Goal: Information Seeking & Learning: Learn about a topic

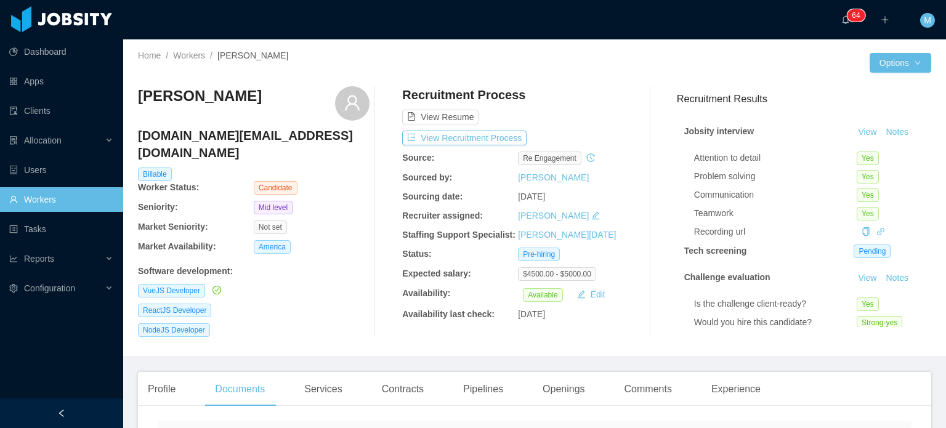
click at [479, 148] on div "Recruitment Process View Resume View Recruitment Process Source: re engagement …" at bounding box center [518, 211] width 232 height 251
click at [478, 140] on button "View Recruitment Process" at bounding box center [464, 138] width 124 height 15
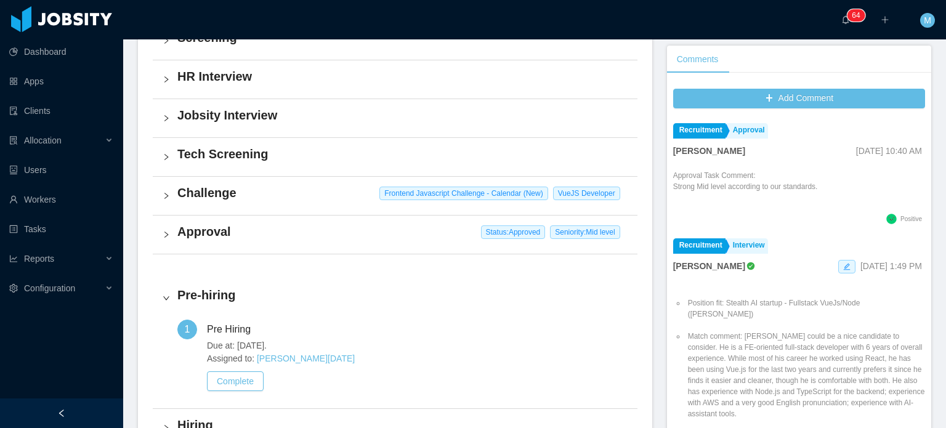
scroll to position [372, 0]
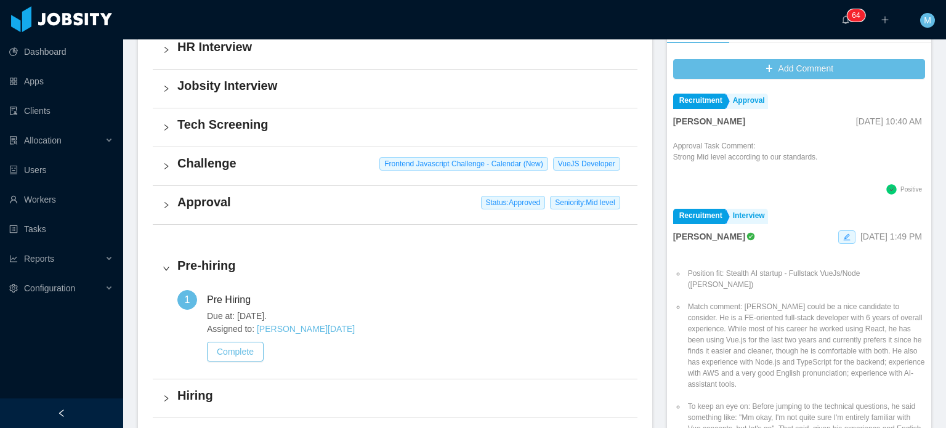
click at [160, 165] on div "Challenge Frontend Javascript Challenge - Calendar (New) VueJS Developer" at bounding box center [395, 166] width 485 height 38
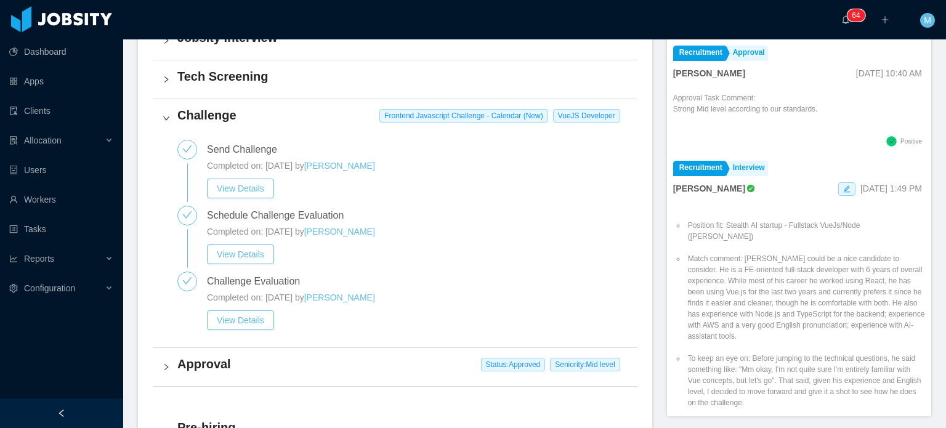
scroll to position [421, 0]
click at [259, 310] on button "View Details" at bounding box center [240, 319] width 67 height 20
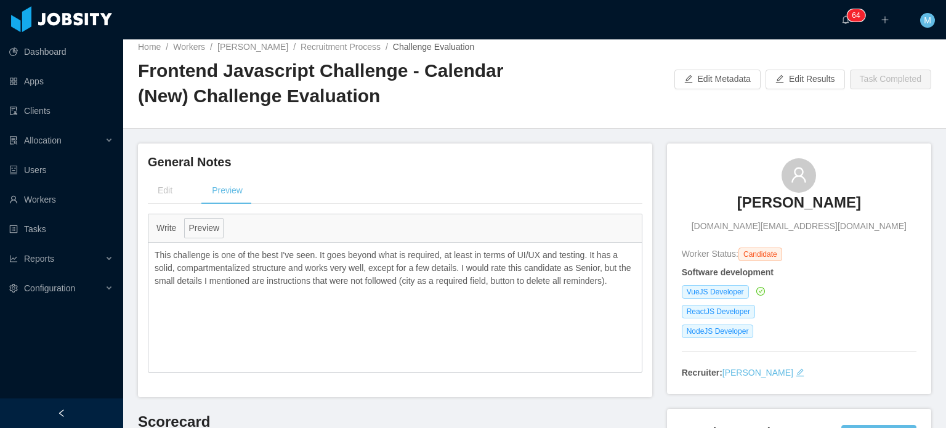
scroll to position [2, 0]
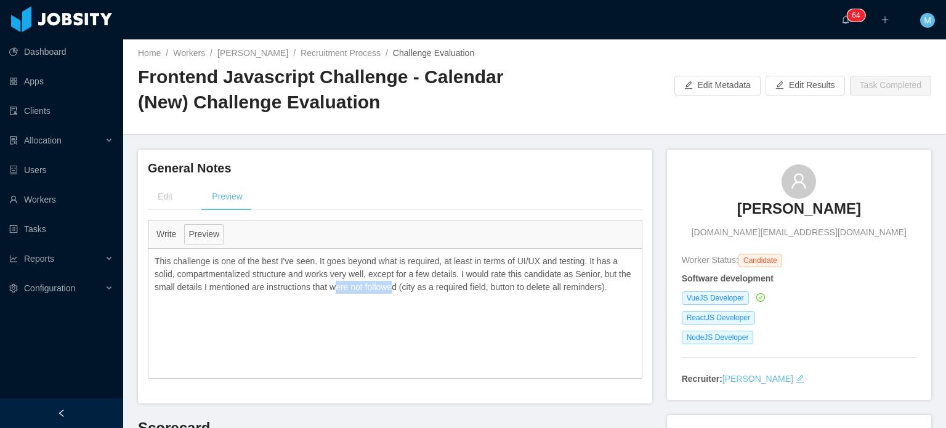
drag, startPoint x: 347, startPoint y: 283, endPoint x: 395, endPoint y: 282, distance: 47.4
click at [395, 283] on p "This challenge is one of the best I've seen. It goes beyond what is required, a…" at bounding box center [395, 274] width 481 height 39
click at [394, 282] on p "This challenge is one of the best I've seen. It goes beyond what is required, a…" at bounding box center [395, 274] width 481 height 39
drag, startPoint x: 402, startPoint y: 283, endPoint x: 456, endPoint y: 300, distance: 56.9
click at [456, 300] on div "This challenge is one of the best I've seen. It goes beyond what is required, a…" at bounding box center [394, 313] width 493 height 129
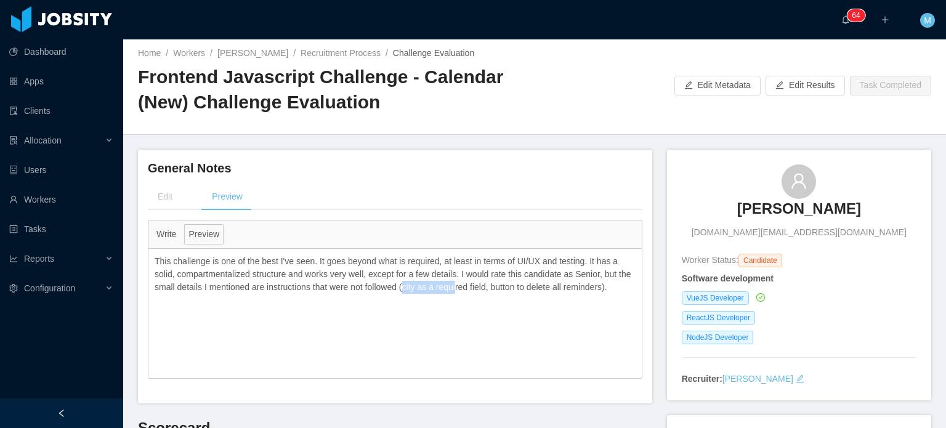
click at [456, 299] on div "This challenge is one of the best I've seen. It goes beyond what is required, a…" at bounding box center [394, 313] width 493 height 129
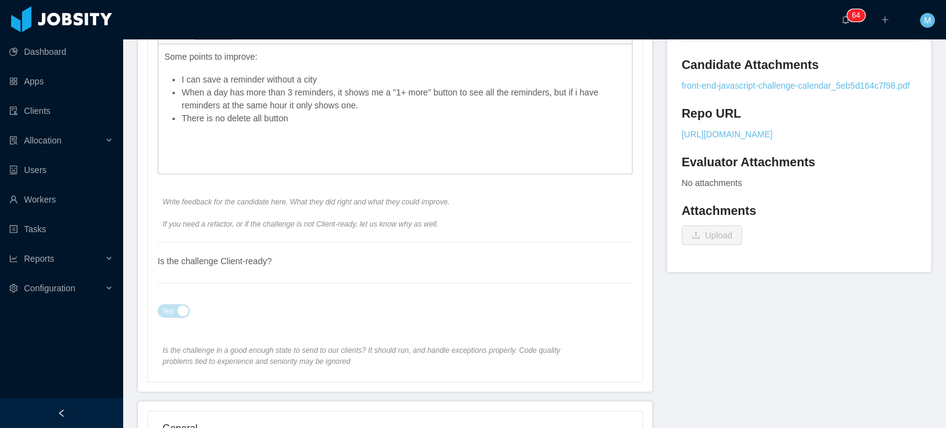
scroll to position [0, 0]
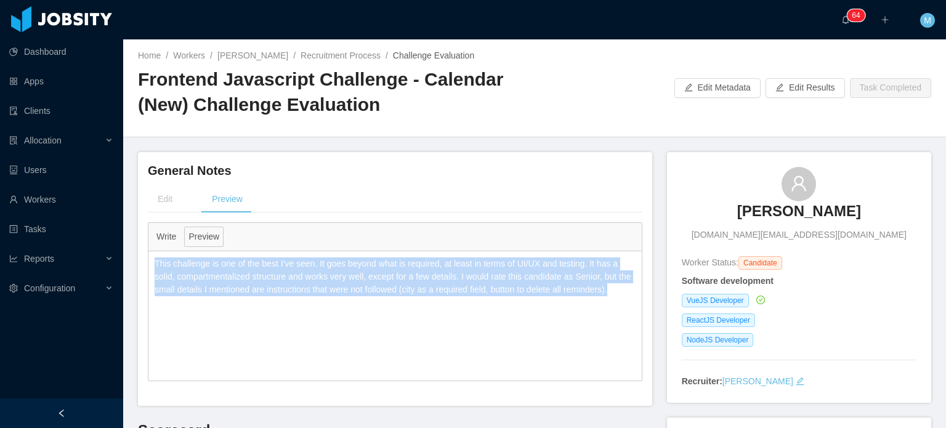
drag, startPoint x: 610, startPoint y: 288, endPoint x: 128, endPoint y: 258, distance: 482.6
click at [128, 258] on main "**********" at bounding box center [534, 233] width 823 height 389
copy p "This challenge is one of the best I've seen. It goes beyond what is required, a…"
click at [583, 248] on div "Write Preview" at bounding box center [394, 237] width 493 height 28
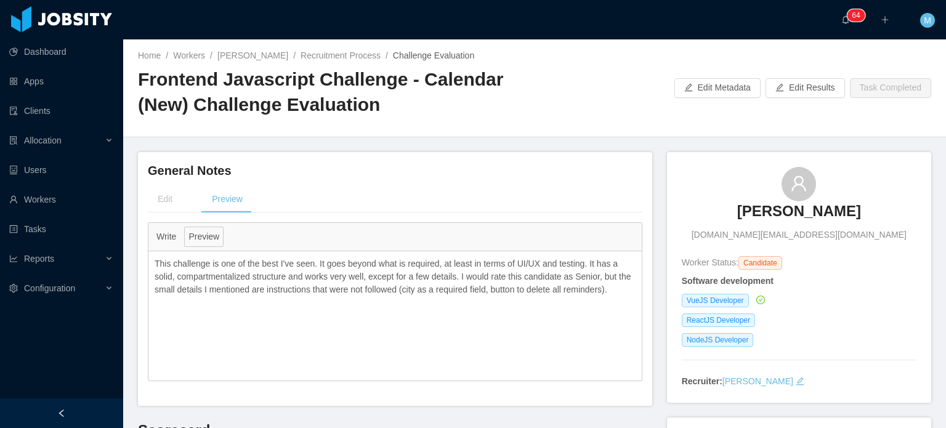
click at [569, 187] on div "Edit Preview" at bounding box center [395, 199] width 495 height 28
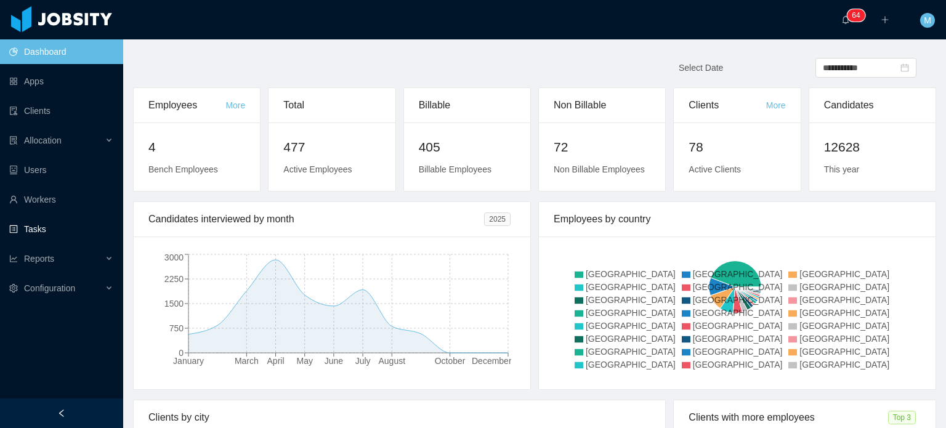
click at [80, 214] on ul "Dashboard Apps Clients Allocation Users Workers Tasks Reports Configuration" at bounding box center [61, 170] width 123 height 266
click at [90, 196] on link "Workers" at bounding box center [61, 199] width 104 height 25
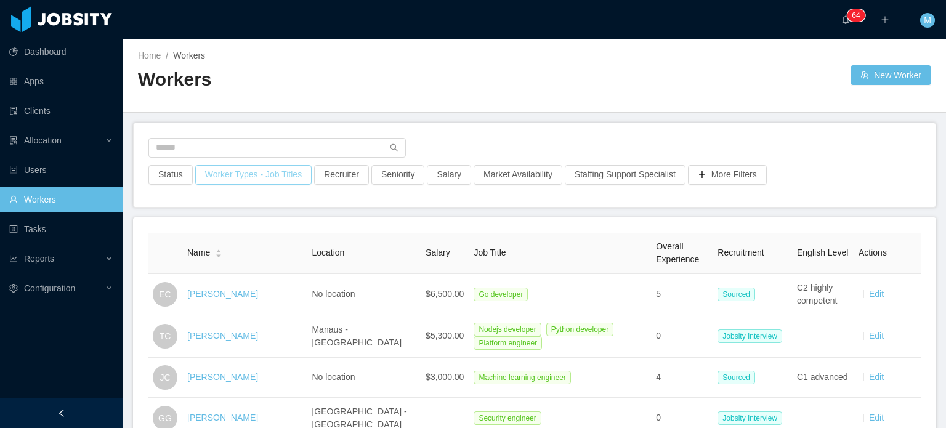
click at [221, 174] on button "Worker Types - Job Titles" at bounding box center [253, 175] width 116 height 20
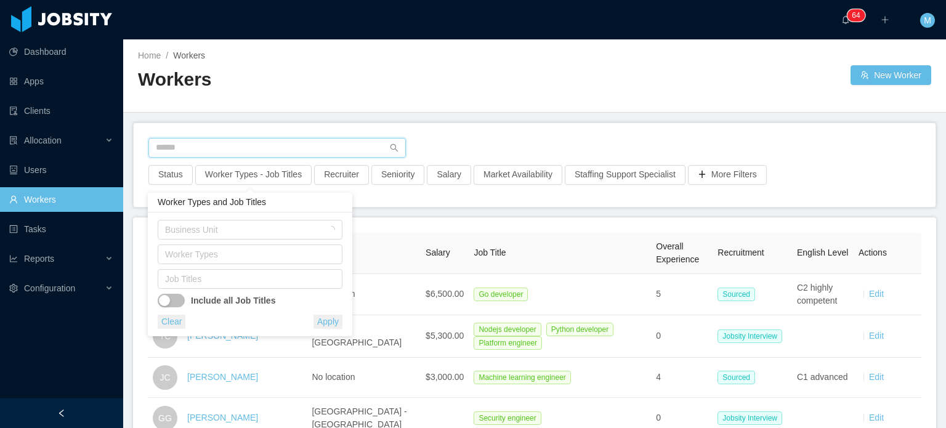
click at [254, 138] on input "text" at bounding box center [276, 148] width 257 height 20
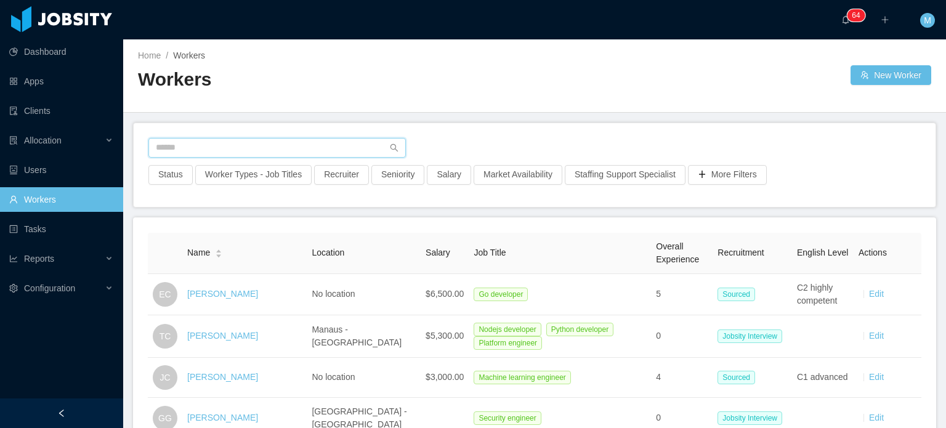
paste input "**********"
type input "**********"
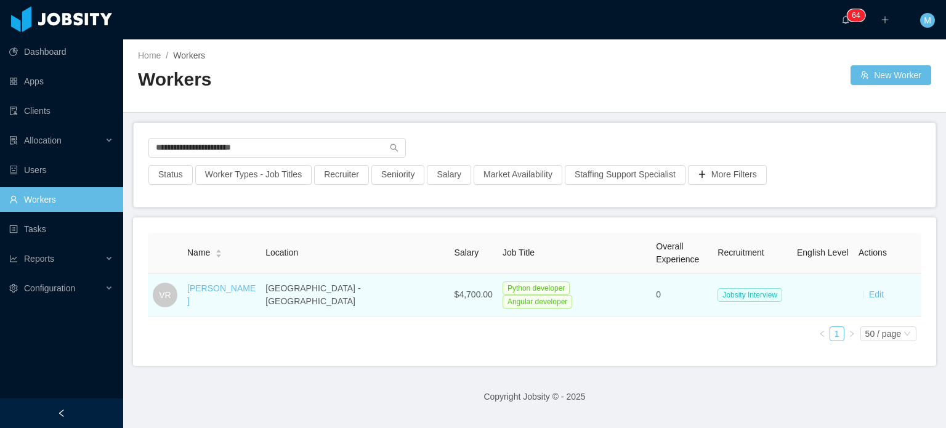
click at [232, 283] on td "Victor Reyna" at bounding box center [221, 295] width 78 height 43
click at [238, 288] on link "Victor Reyna" at bounding box center [221, 294] width 68 height 23
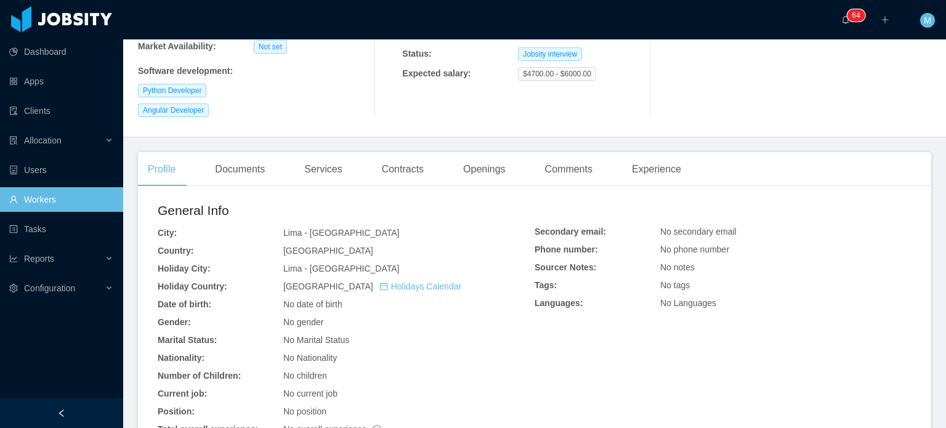
scroll to position [407, 0]
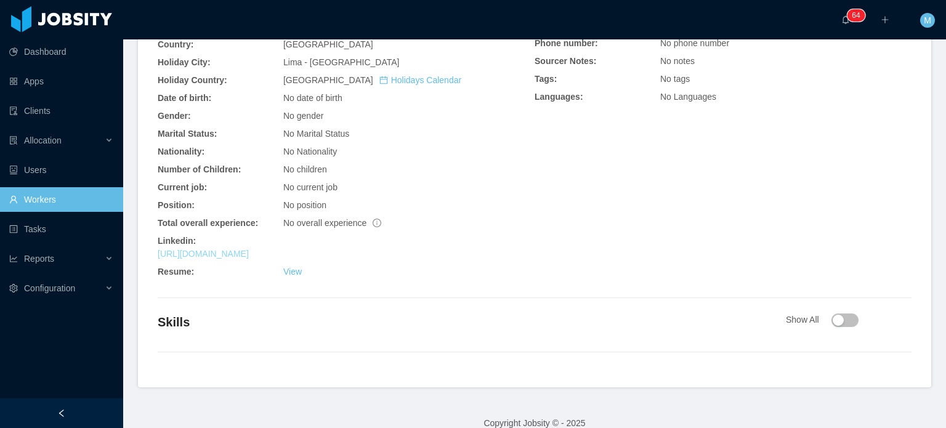
click at [249, 249] on link "https://www.linkedin.com/in/victorreynagarcia" at bounding box center [203, 254] width 91 height 10
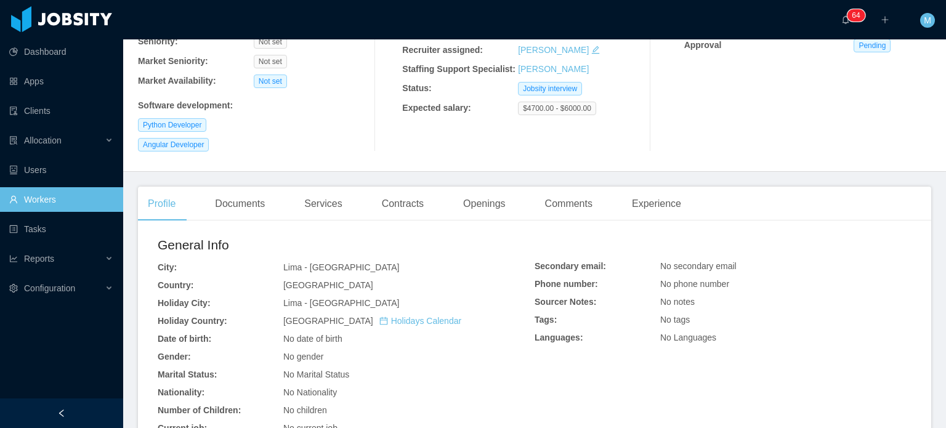
scroll to position [111, 0]
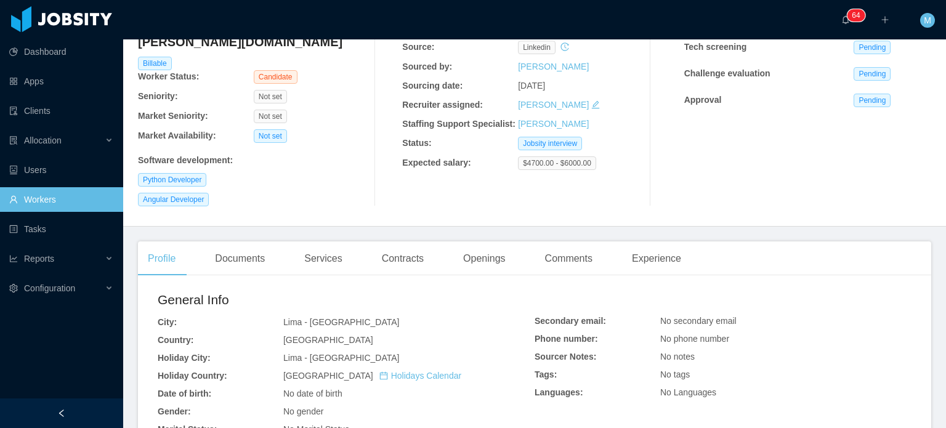
click at [244, 258] on div "Documents" at bounding box center [240, 258] width 70 height 34
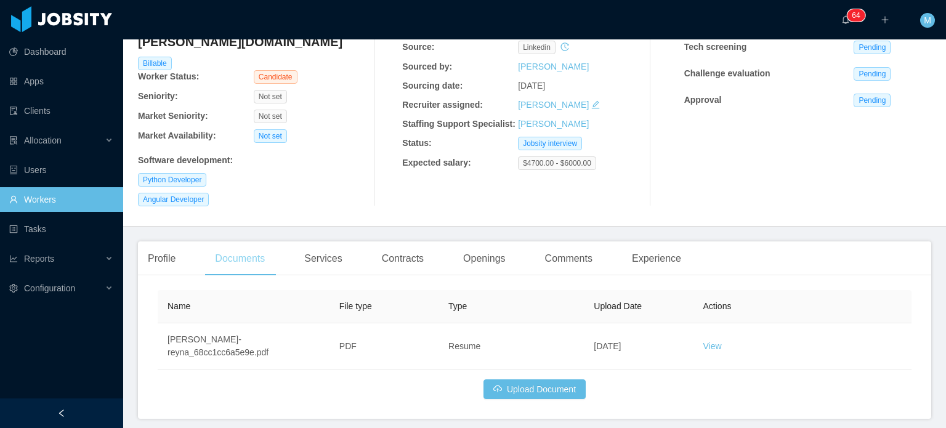
scroll to position [129, 0]
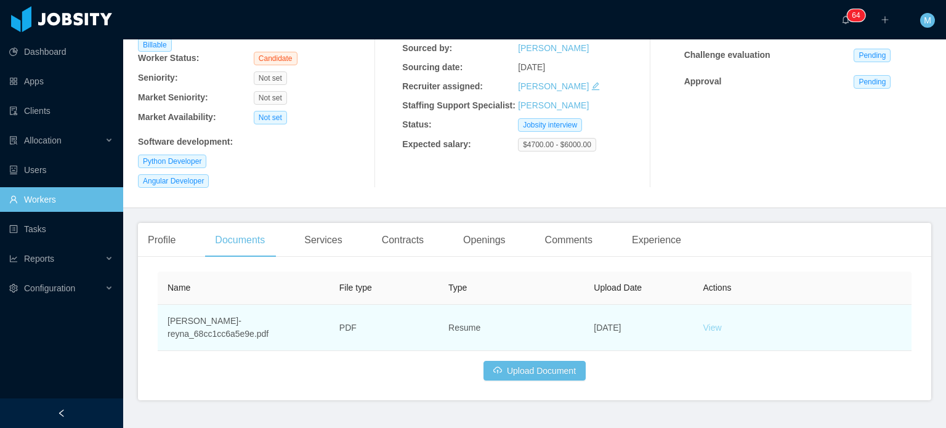
click at [710, 323] on link "View" at bounding box center [712, 328] width 18 height 10
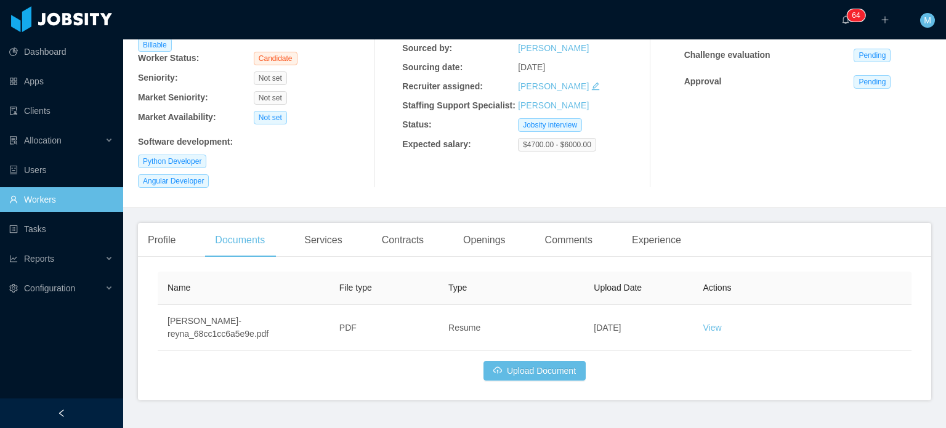
scroll to position [0, 0]
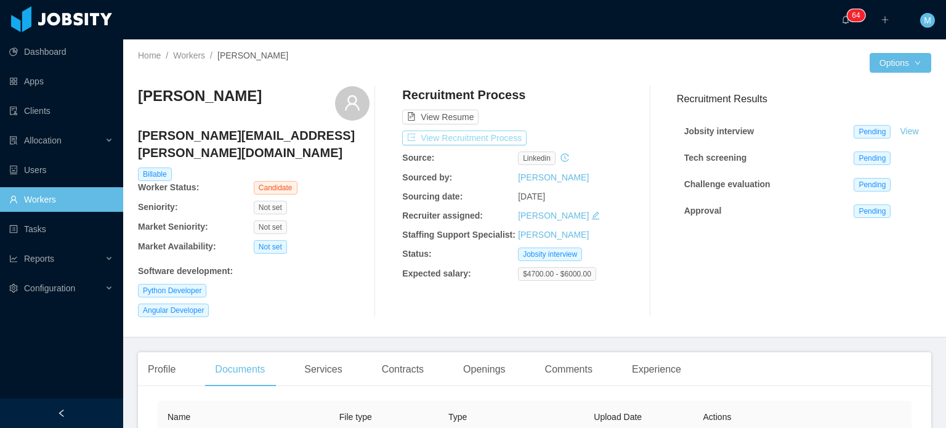
click at [494, 140] on button "View Recruitment Process" at bounding box center [464, 138] width 124 height 15
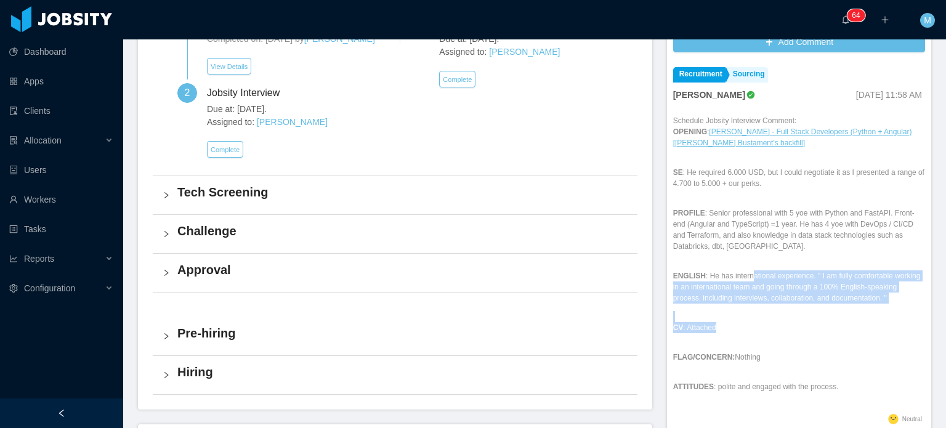
drag, startPoint x: 742, startPoint y: 261, endPoint x: 824, endPoint y: 325, distance: 104.9
click at [824, 325] on div "Schedule Jobsity Interview Comment: OPENING : McGraw-Hill - Full Stack Develope…" at bounding box center [799, 263] width 252 height 296
click at [819, 322] on p "CV : Attached" at bounding box center [799, 327] width 252 height 11
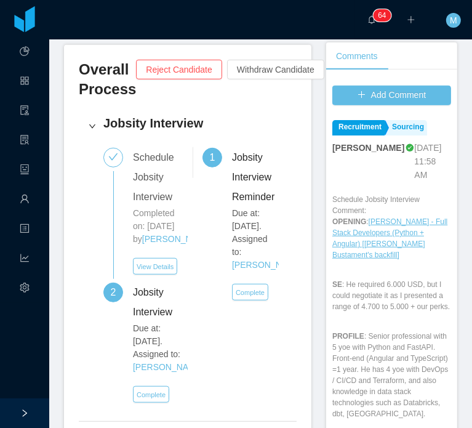
scroll to position [490, 0]
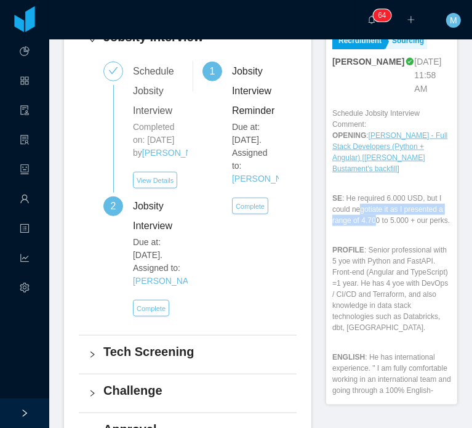
drag, startPoint x: 355, startPoint y: 156, endPoint x: 376, endPoint y: 172, distance: 26.4
click at [376, 193] on p "SE : He required 6.000 USD, but I could negotiate it as I presented a range of …" at bounding box center [392, 209] width 119 height 33
click at [377, 193] on p "SE : He required 6.000 USD, but I could negotiate it as I presented a range of …" at bounding box center [392, 209] width 119 height 33
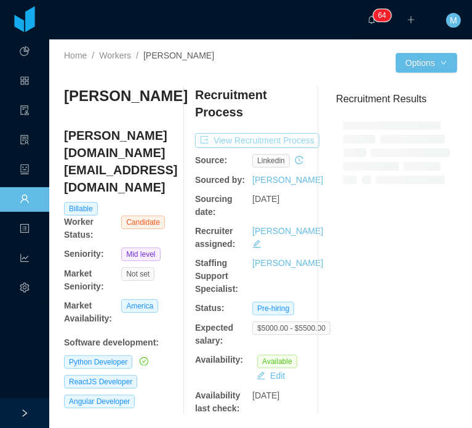
click at [260, 139] on button "View Recruitment Process" at bounding box center [257, 140] width 124 height 15
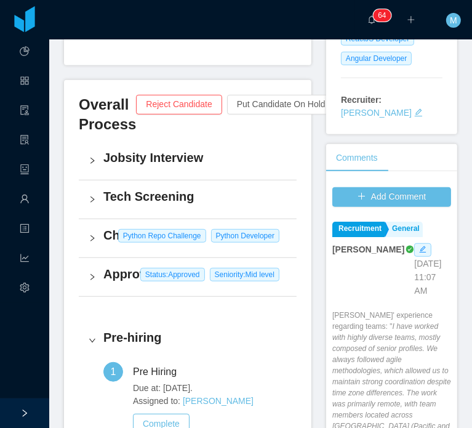
click at [92, 273] on icon "icon: right" at bounding box center [92, 276] width 7 height 7
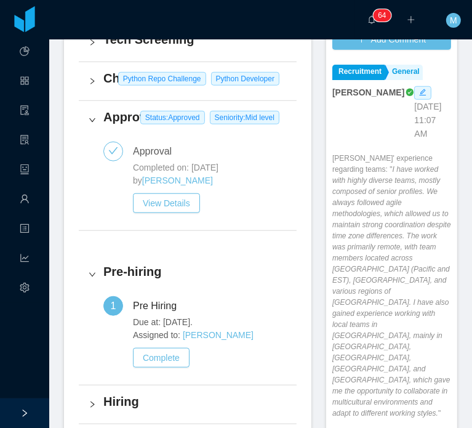
scroll to position [479, 0]
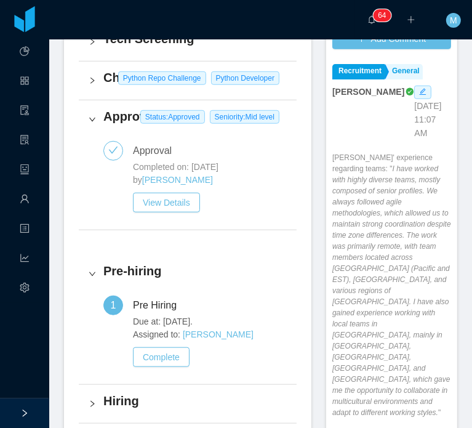
click at [87, 100] on div "Approval Status: Approved Seniority: Mid level" at bounding box center [188, 119] width 218 height 38
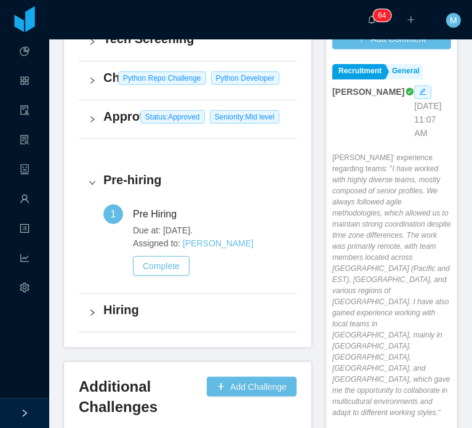
click at [99, 67] on div "Challenge Python Repo Challenge Python Developer" at bounding box center [188, 81] width 218 height 38
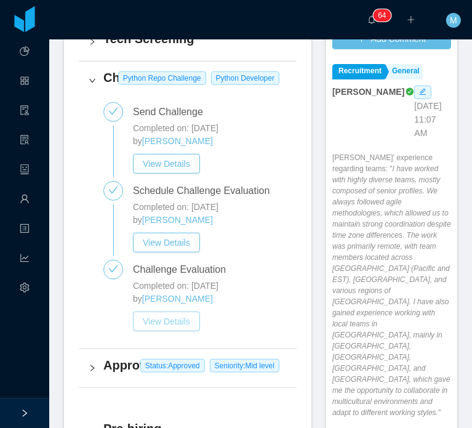
click at [184, 312] on button "View Details" at bounding box center [166, 322] width 67 height 20
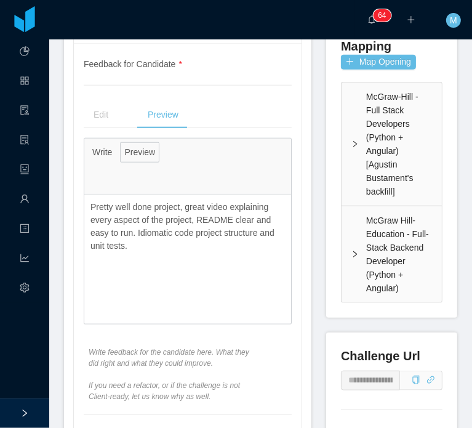
scroll to position [515, 0]
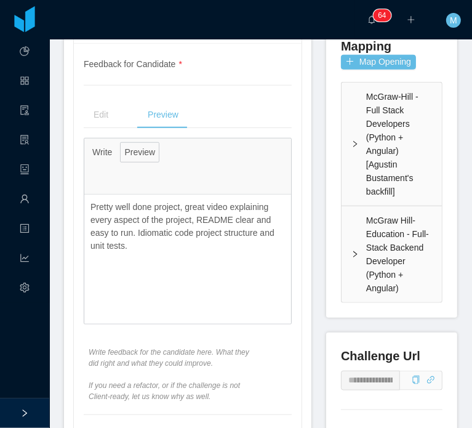
click at [294, 164] on div "**********" at bounding box center [188, 309] width 228 height 533
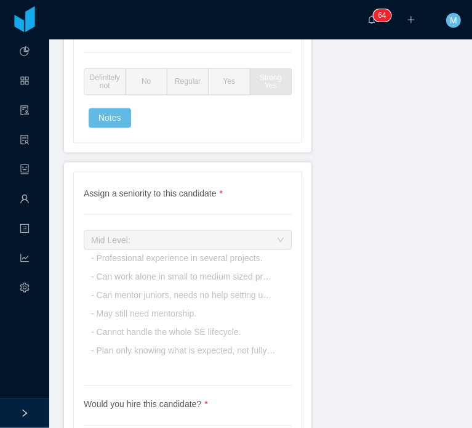
scroll to position [3438, 0]
